Goal: Task Accomplishment & Management: Use online tool/utility

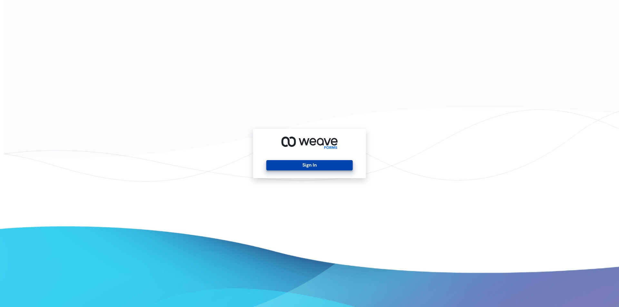
click at [278, 165] on button "Sign In" at bounding box center [310, 165] width 86 height 10
